Goal: Information Seeking & Learning: Learn about a topic

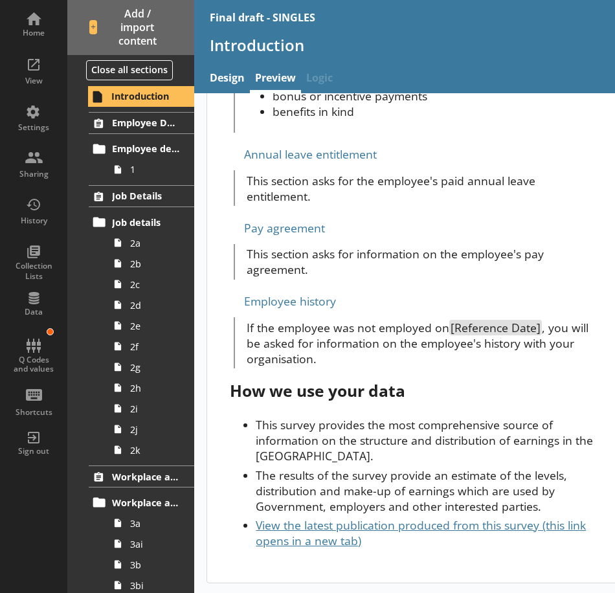
scroll to position [1909, 0]
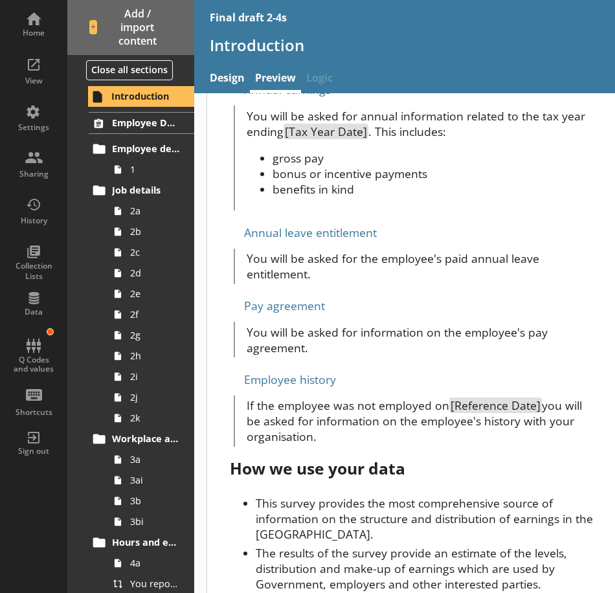
scroll to position [1778, 0]
